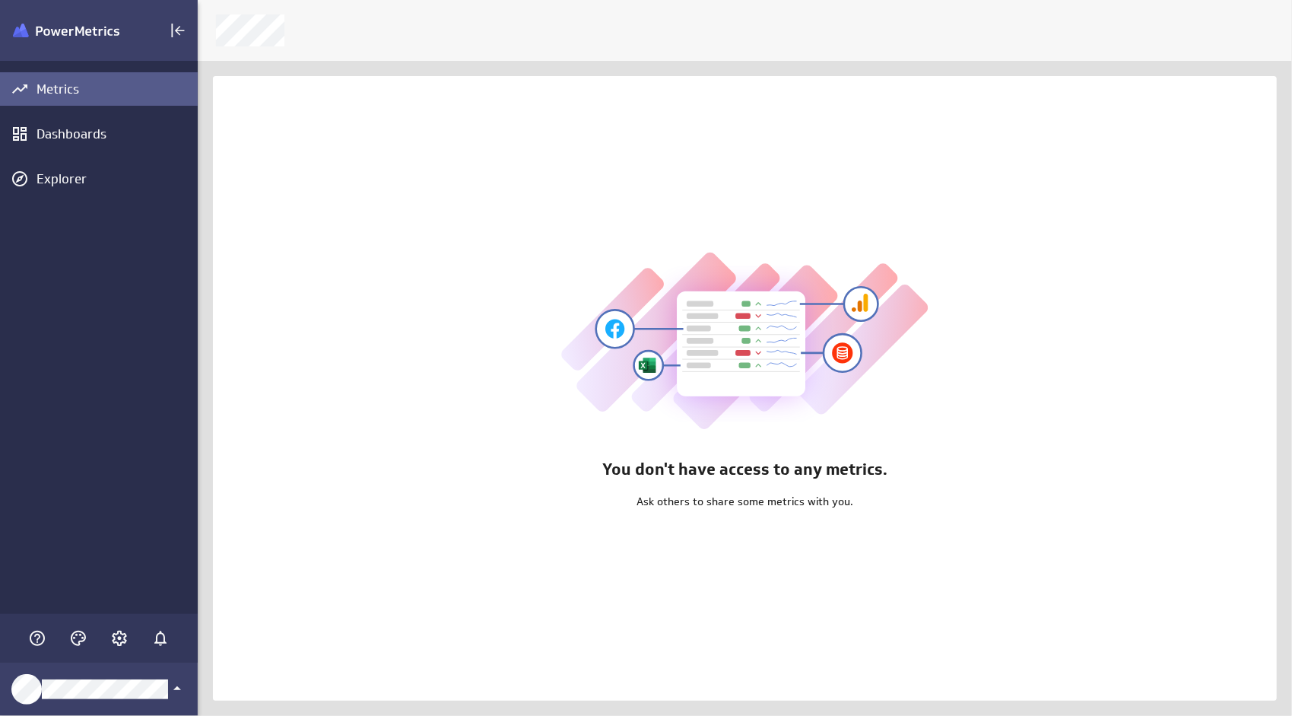
scroll to position [739, 1118]
click at [123, 635] on icon "Account and settings" at bounding box center [119, 638] width 18 height 18
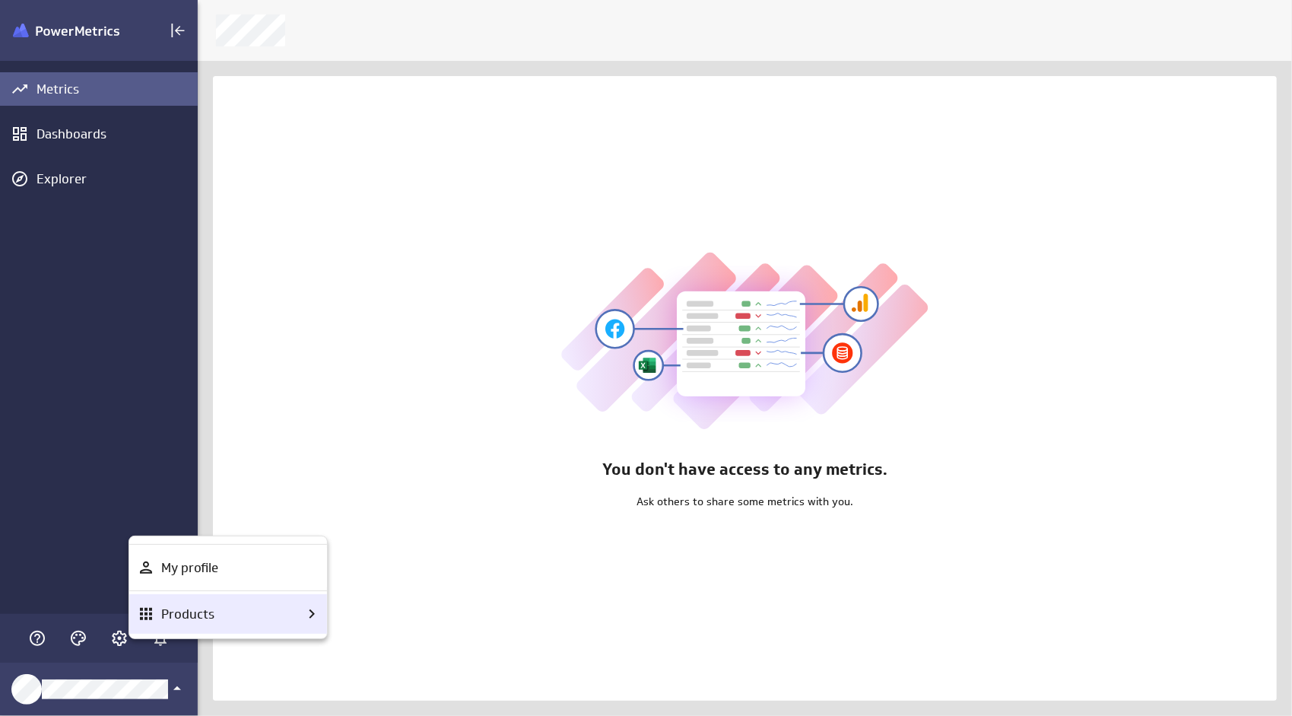
click at [204, 613] on p "Products" at bounding box center [187, 614] width 53 height 19
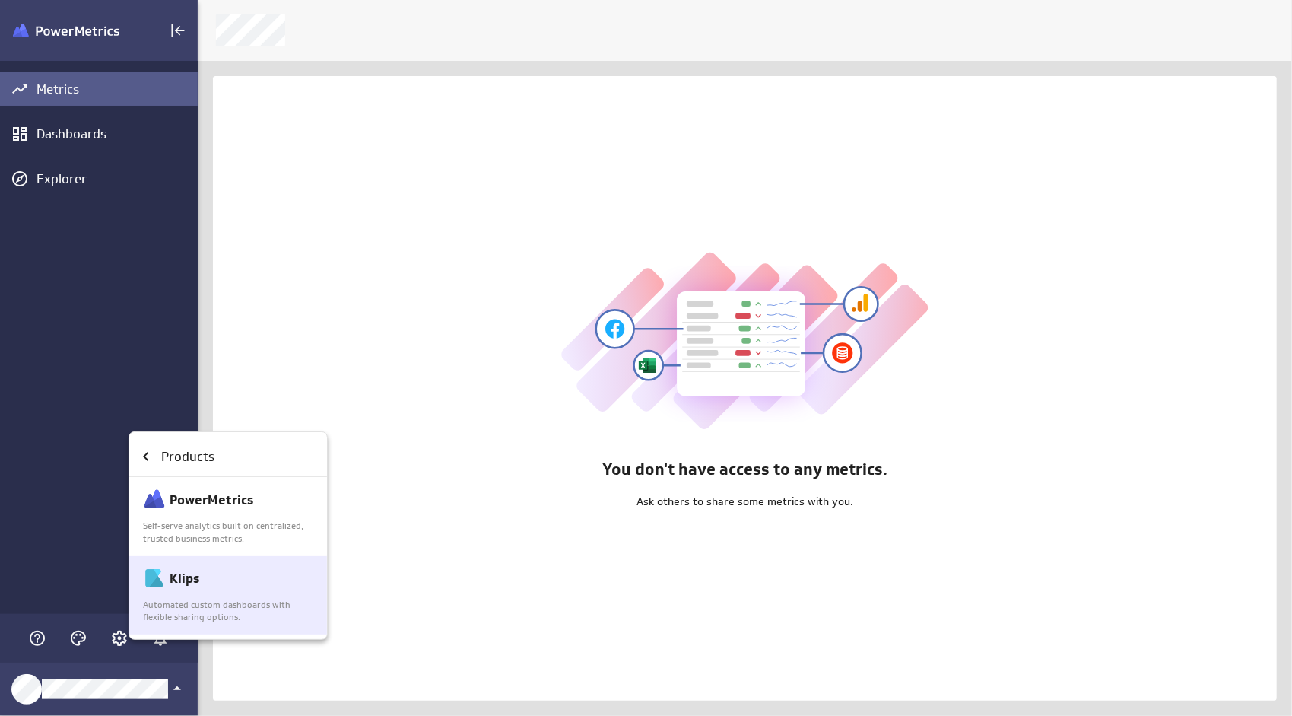
click at [225, 605] on p "Automated custom dashboards with flexible sharing options." at bounding box center [229, 611] width 172 height 26
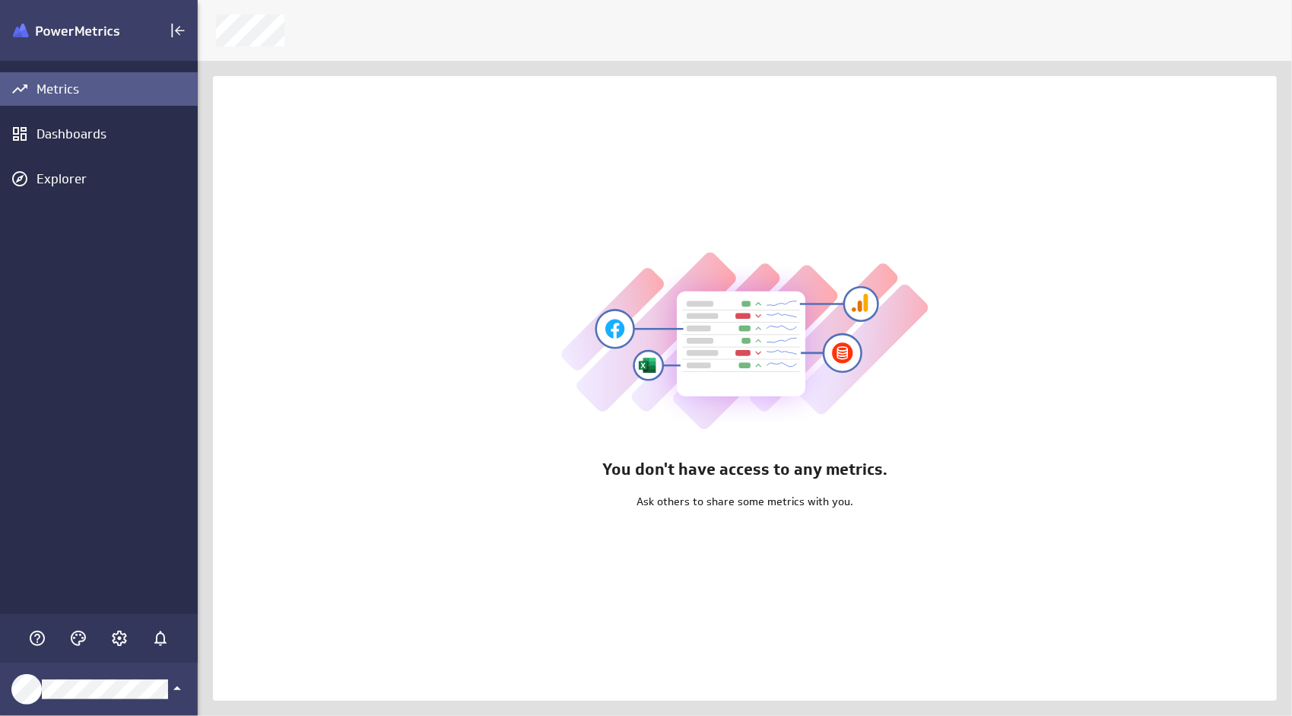
scroll to position [739, 1118]
click at [120, 639] on icon "Account and settings" at bounding box center [119, 638] width 18 height 18
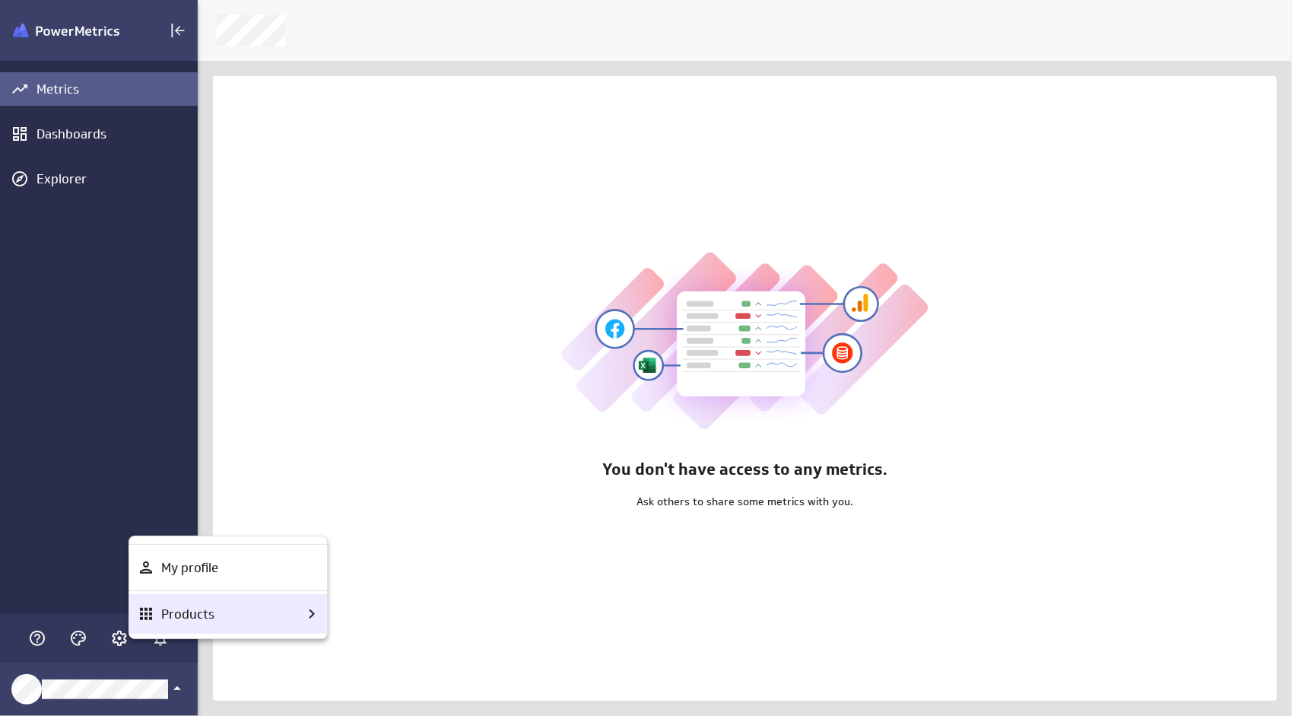
click at [190, 626] on div "Products" at bounding box center [228, 614] width 198 height 40
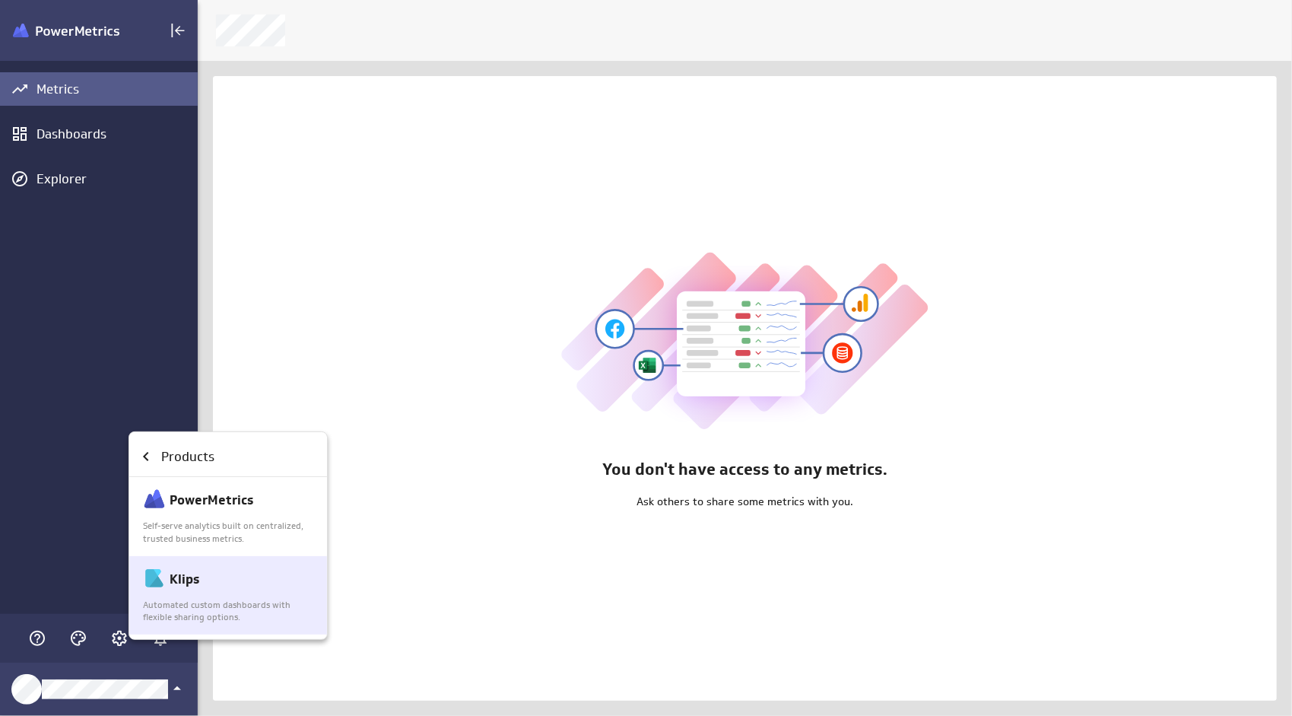
click at [213, 598] on p "Automated custom dashboards with flexible sharing options." at bounding box center [229, 611] width 172 height 26
